Goal: Information Seeking & Learning: Learn about a topic

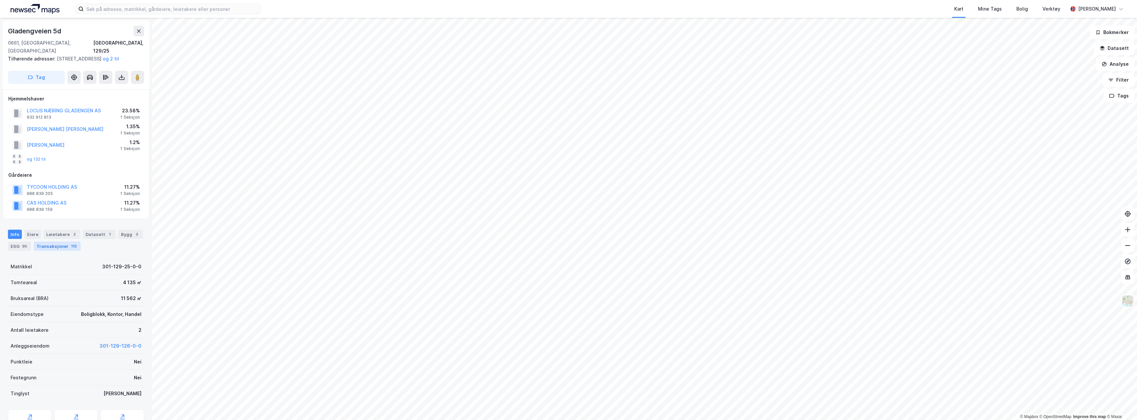
click at [54, 248] on div "Transaksjoner 113" at bounding box center [57, 246] width 47 height 9
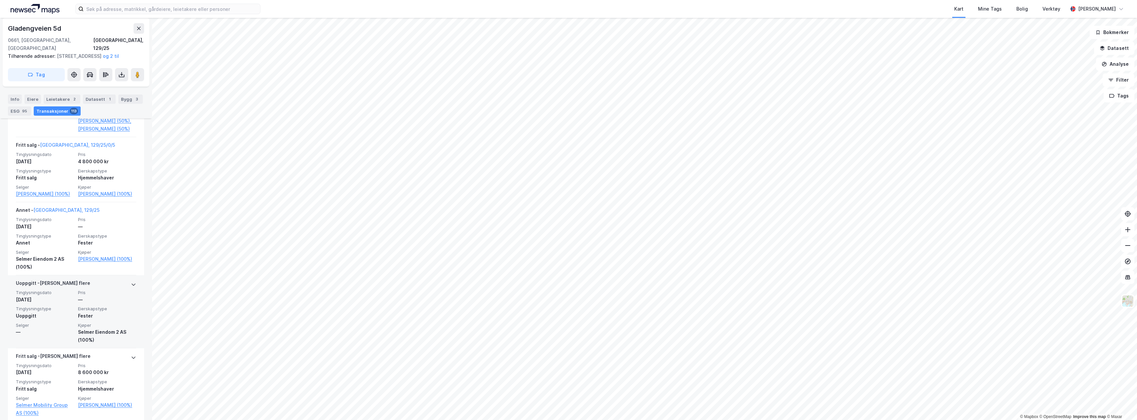
scroll to position [9551, 0]
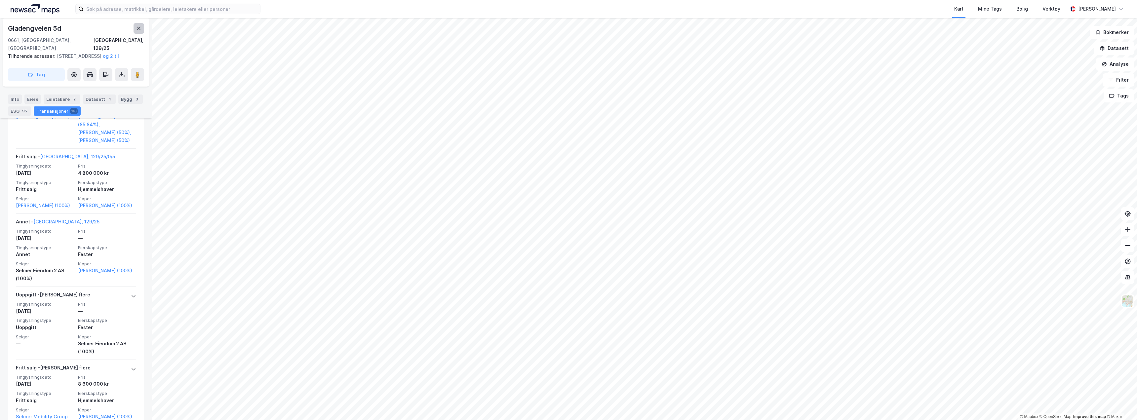
click at [140, 28] on icon at bounding box center [138, 28] width 5 height 5
